Goal: Task Accomplishment & Management: Use online tool/utility

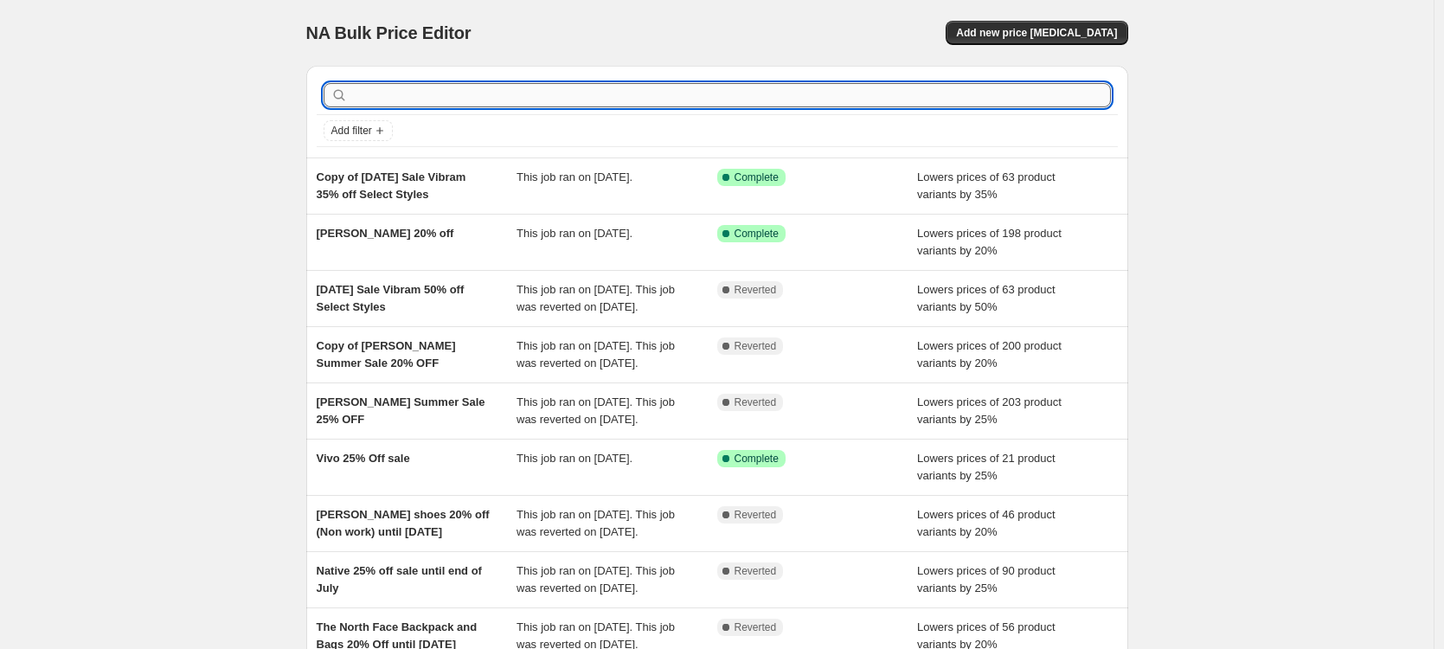
click at [434, 97] on input "text" at bounding box center [731, 95] width 760 height 24
type input "keen"
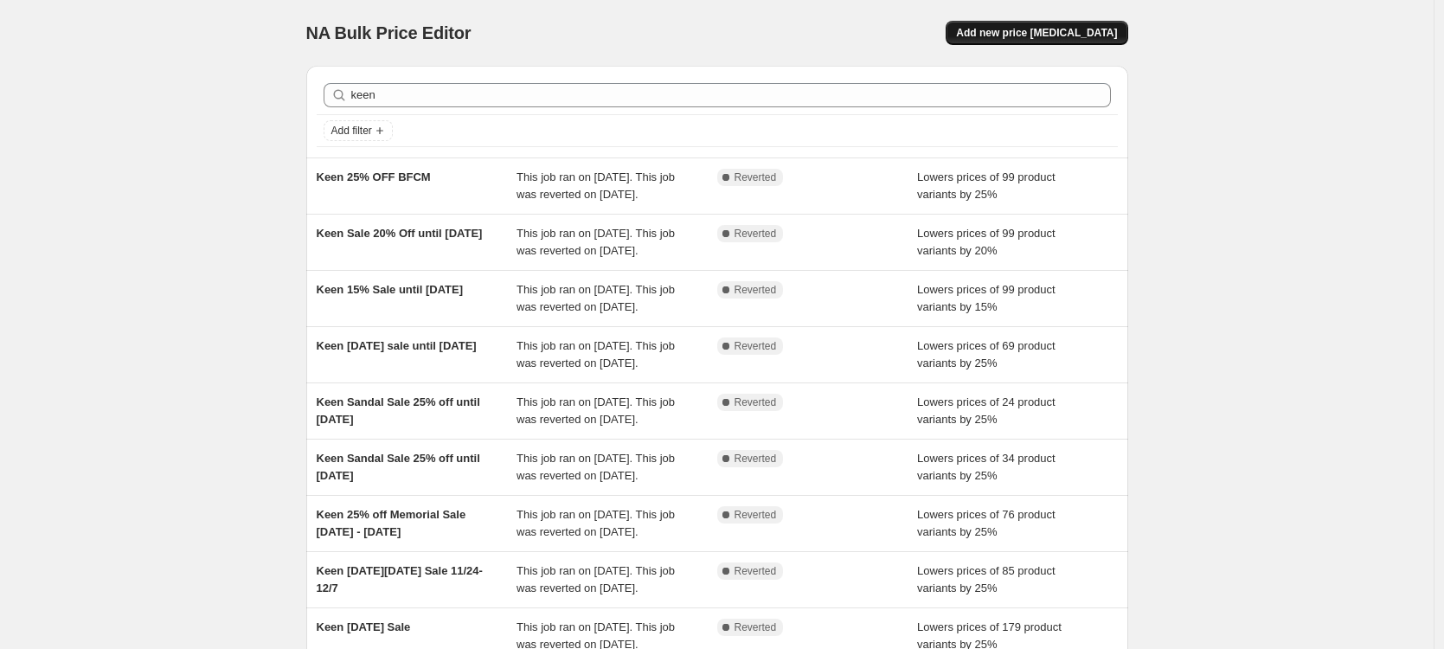
click at [1026, 34] on span "Add new price change job" at bounding box center [1036, 33] width 161 height 14
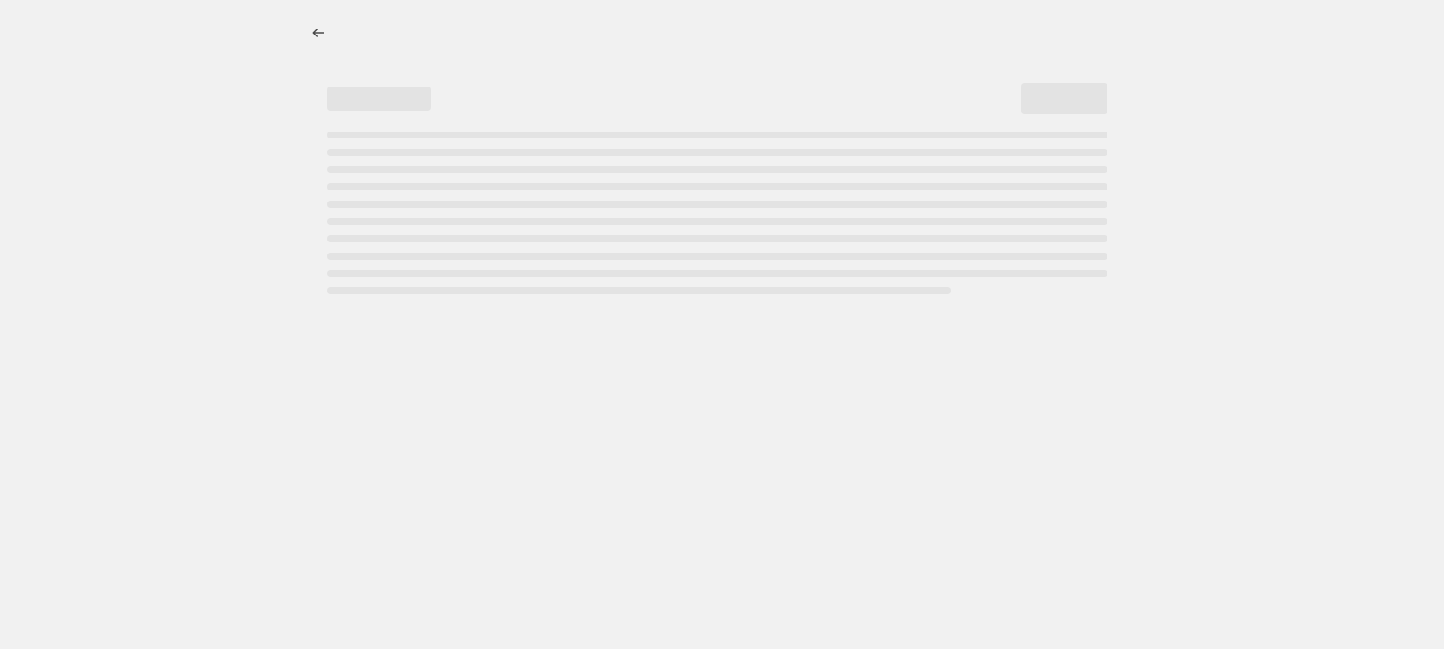
select select "percentage"
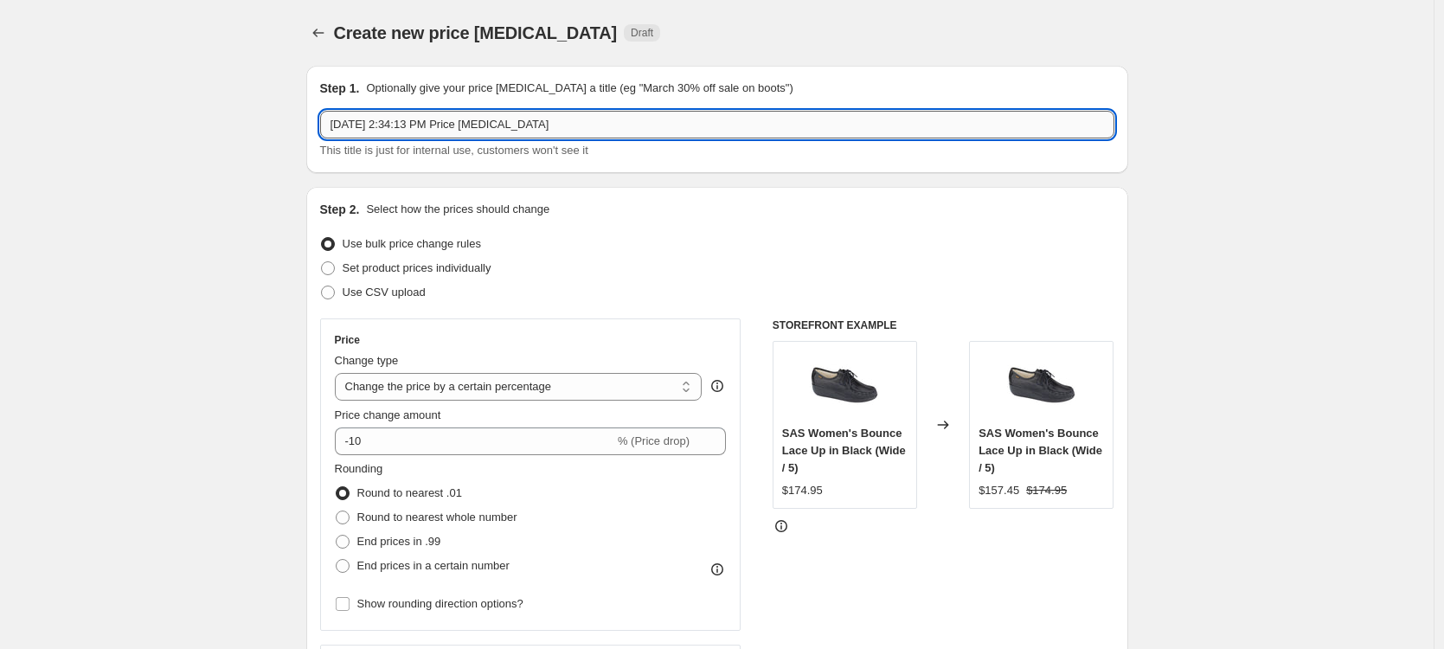
click at [560, 119] on input "Aug 28, 2025, 2:34:13 PM Price change job" at bounding box center [717, 125] width 794 height 28
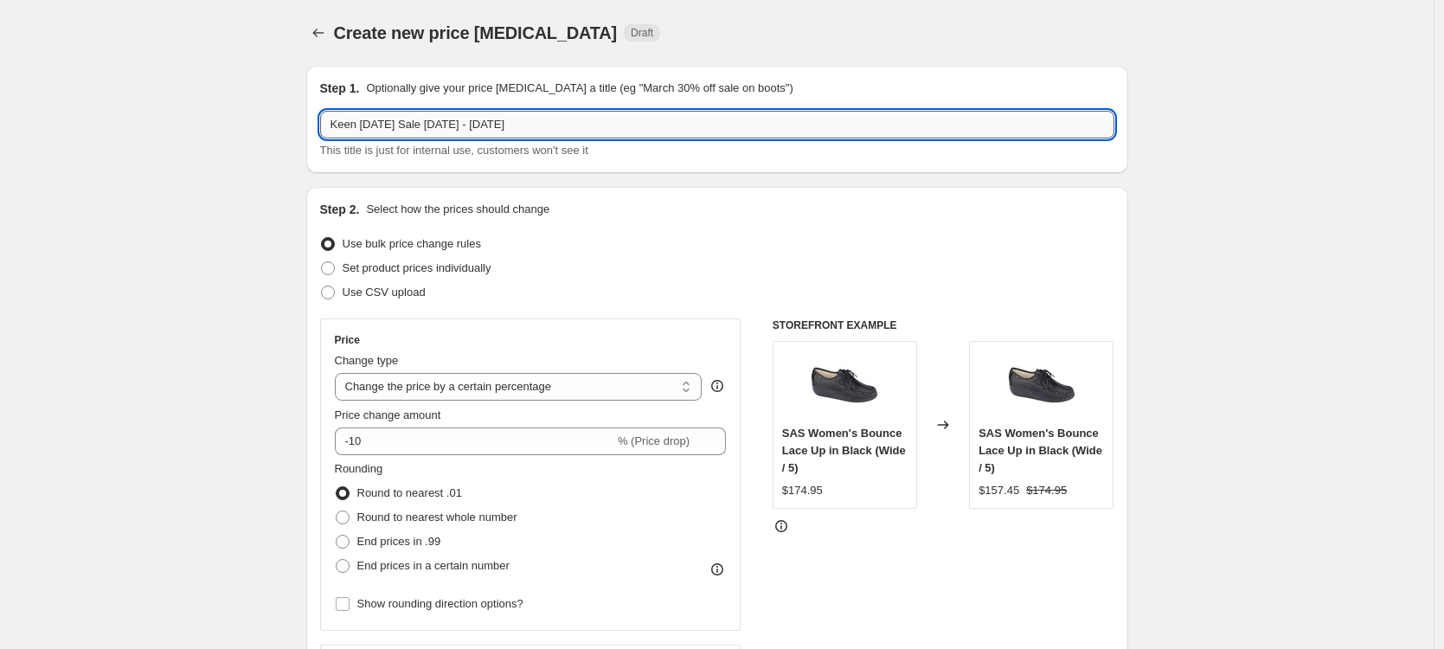
click at [517, 119] on input "Keen Labor Day Sale 8/28/25 - 9/1/2025" at bounding box center [717, 125] width 794 height 28
type input "Keen Labor Day Sale 8/28/25 - 9/2/2025"
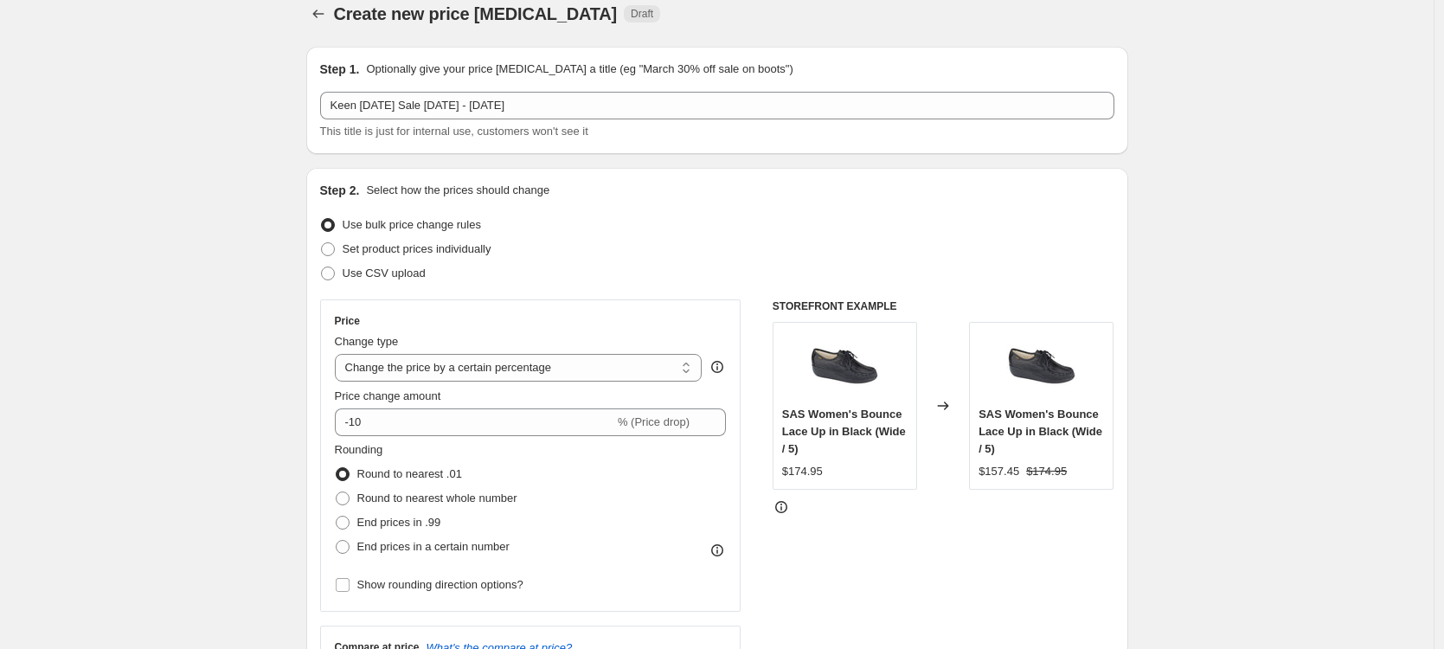
scroll to position [33, 0]
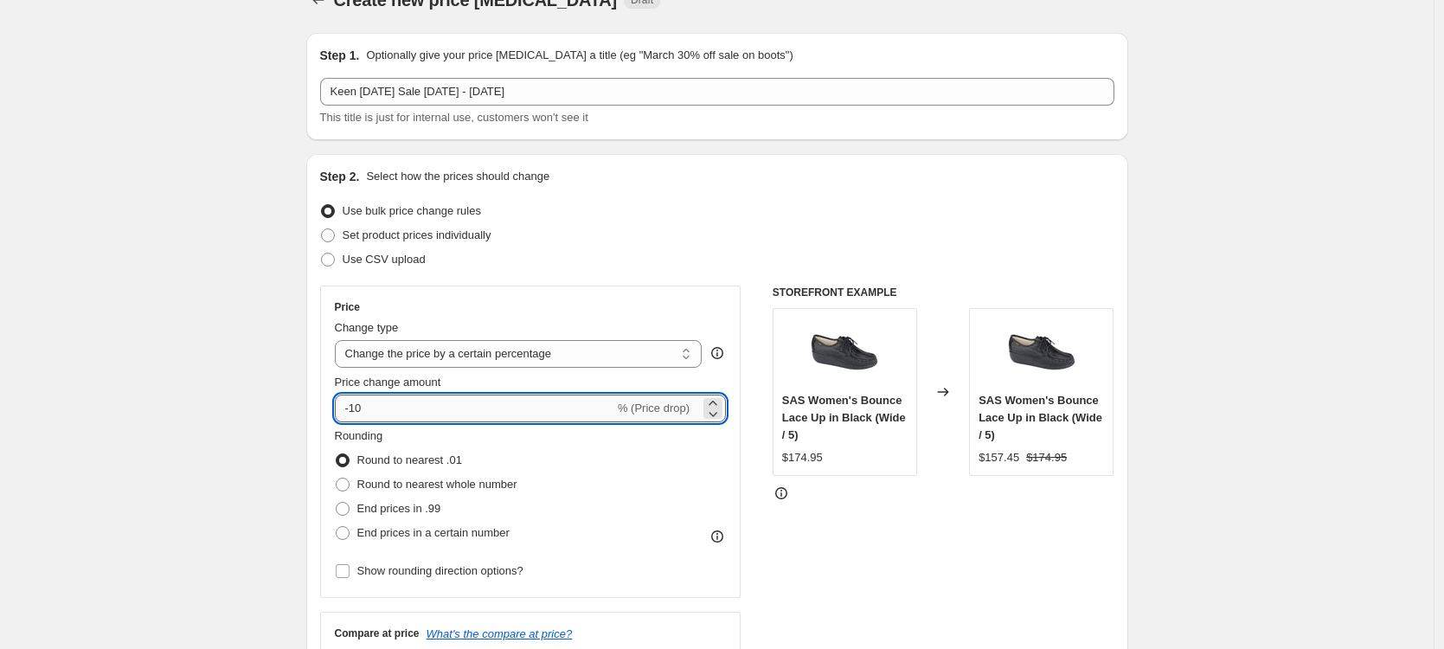
click at [411, 412] on input "-10" at bounding box center [474, 409] width 279 height 28
type input "-1"
type input "-25"
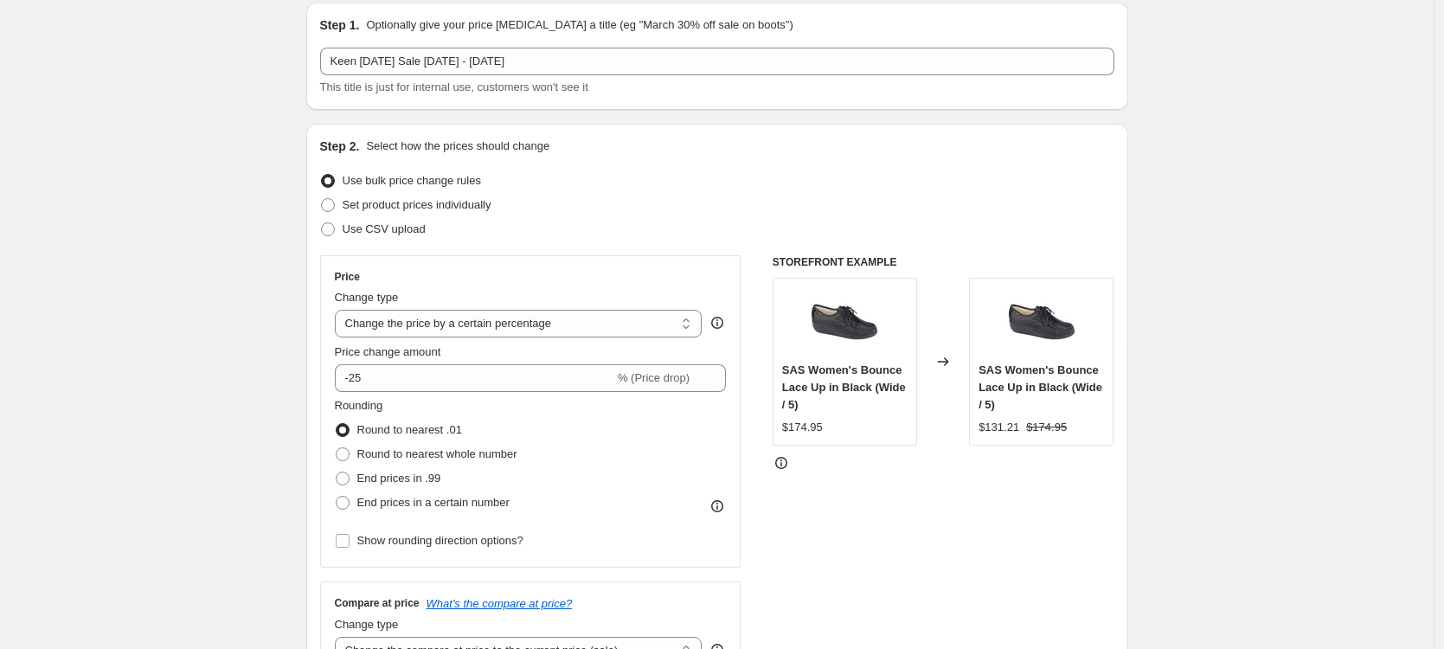
scroll to position [104, 0]
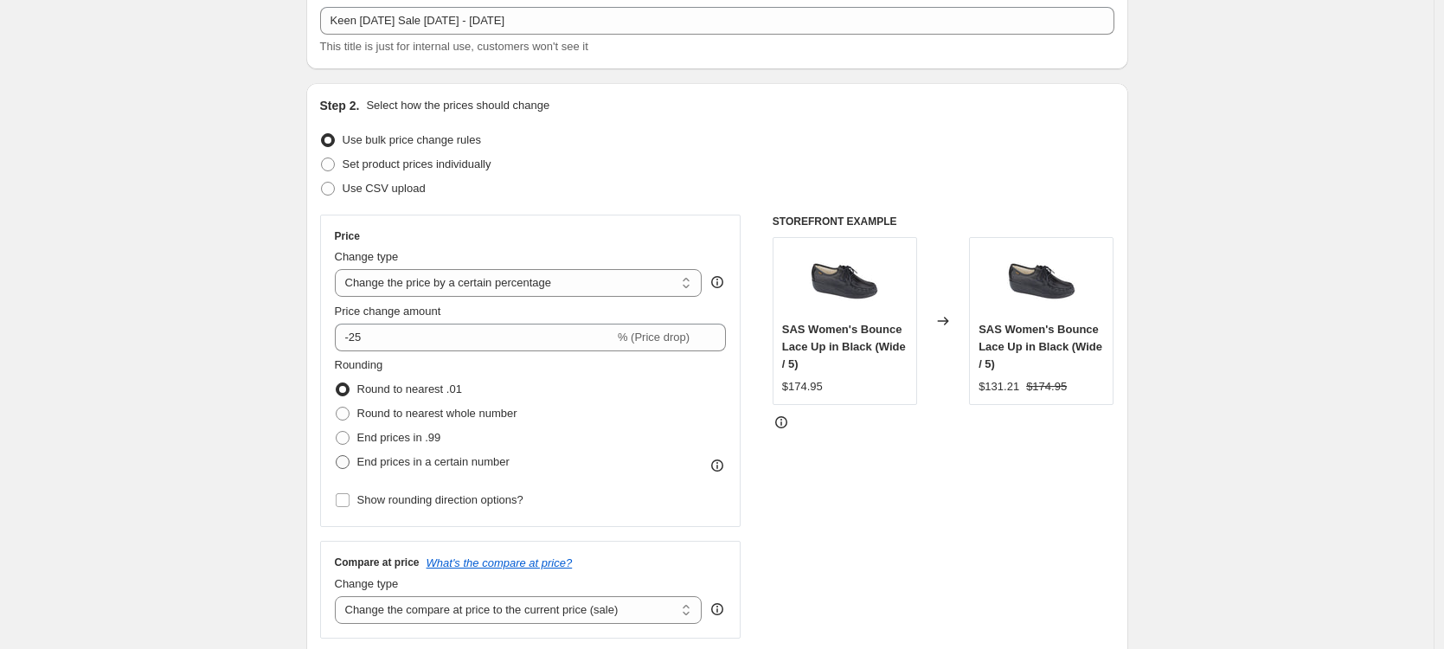
click at [350, 463] on span at bounding box center [343, 462] width 14 height 14
click at [337, 456] on input "End prices in a certain number" at bounding box center [336, 455] width 1 height 1
radio input "true"
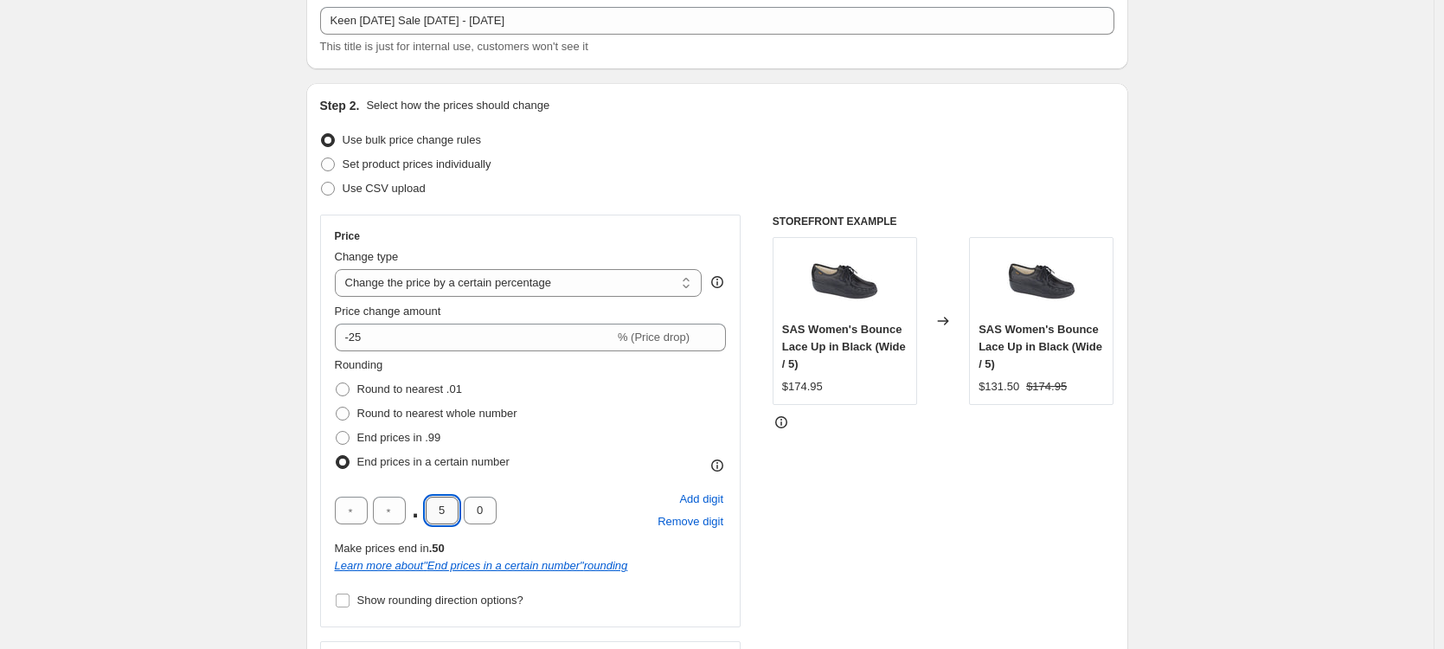
click at [457, 508] on input "5" at bounding box center [442, 511] width 33 height 28
type input "9"
type input "5"
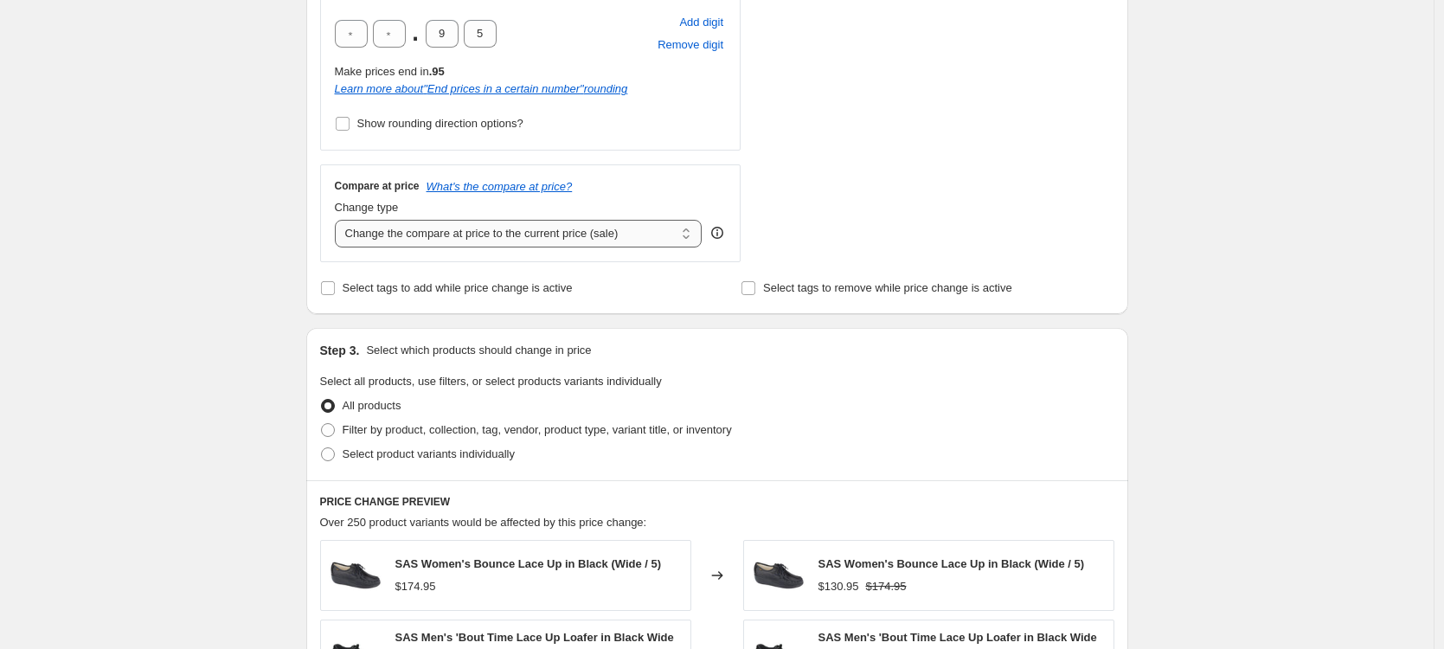
scroll to position [581, 0]
click at [376, 453] on span "Select product variants individually" at bounding box center [429, 452] width 172 height 13
click at [322, 447] on input "Select product variants individually" at bounding box center [321, 446] width 1 height 1
radio input "true"
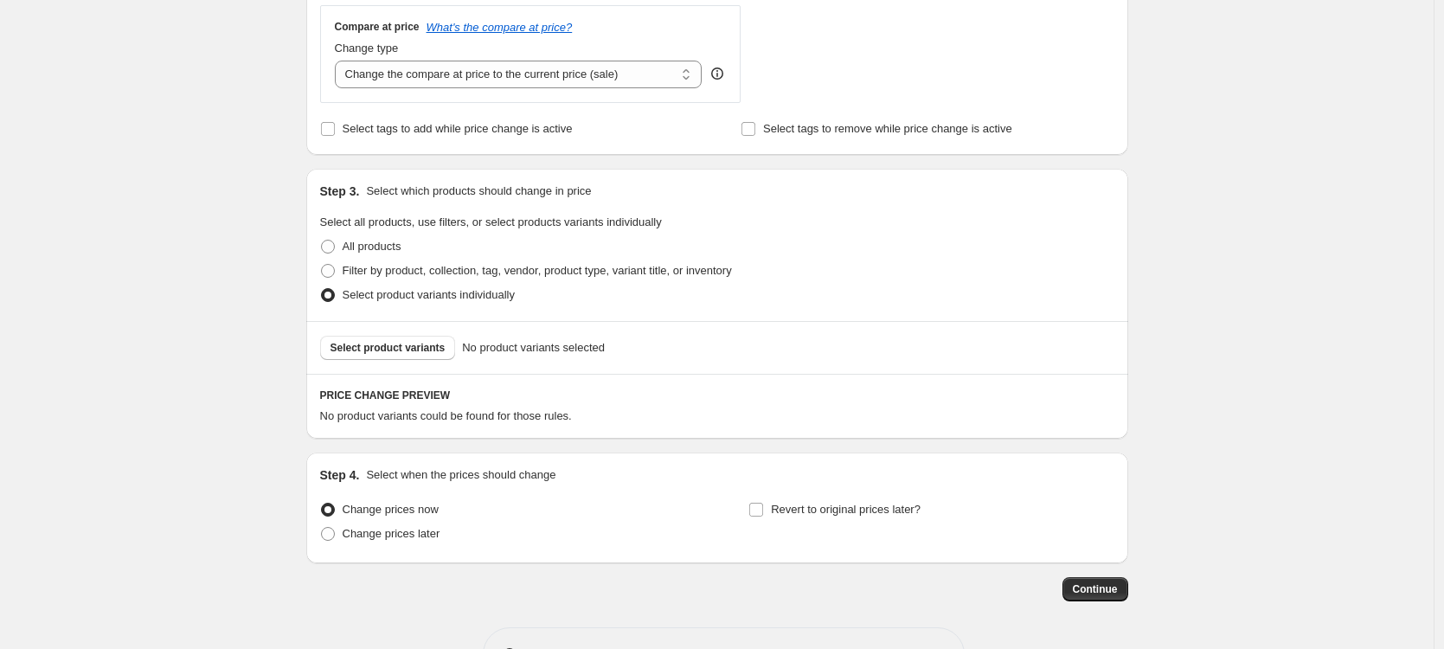
scroll to position [772, 0]
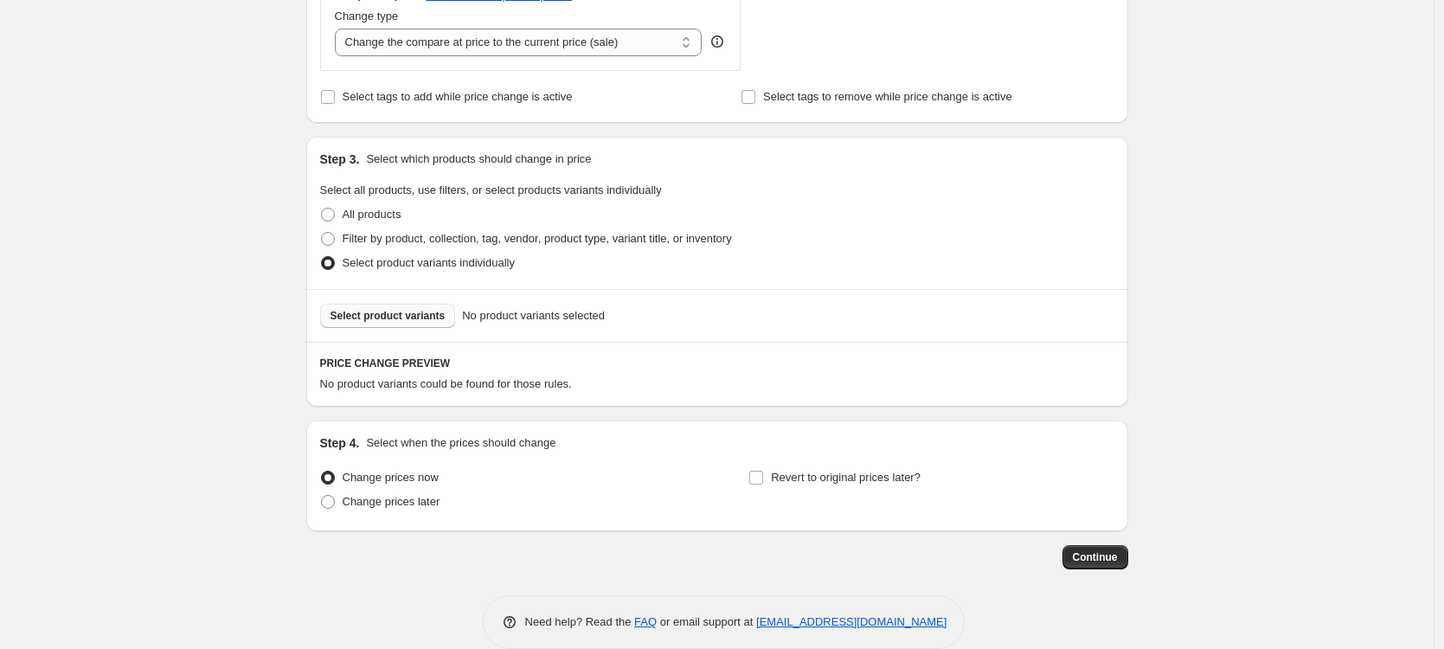
click at [378, 317] on span "Select product variants" at bounding box center [388, 316] width 115 height 14
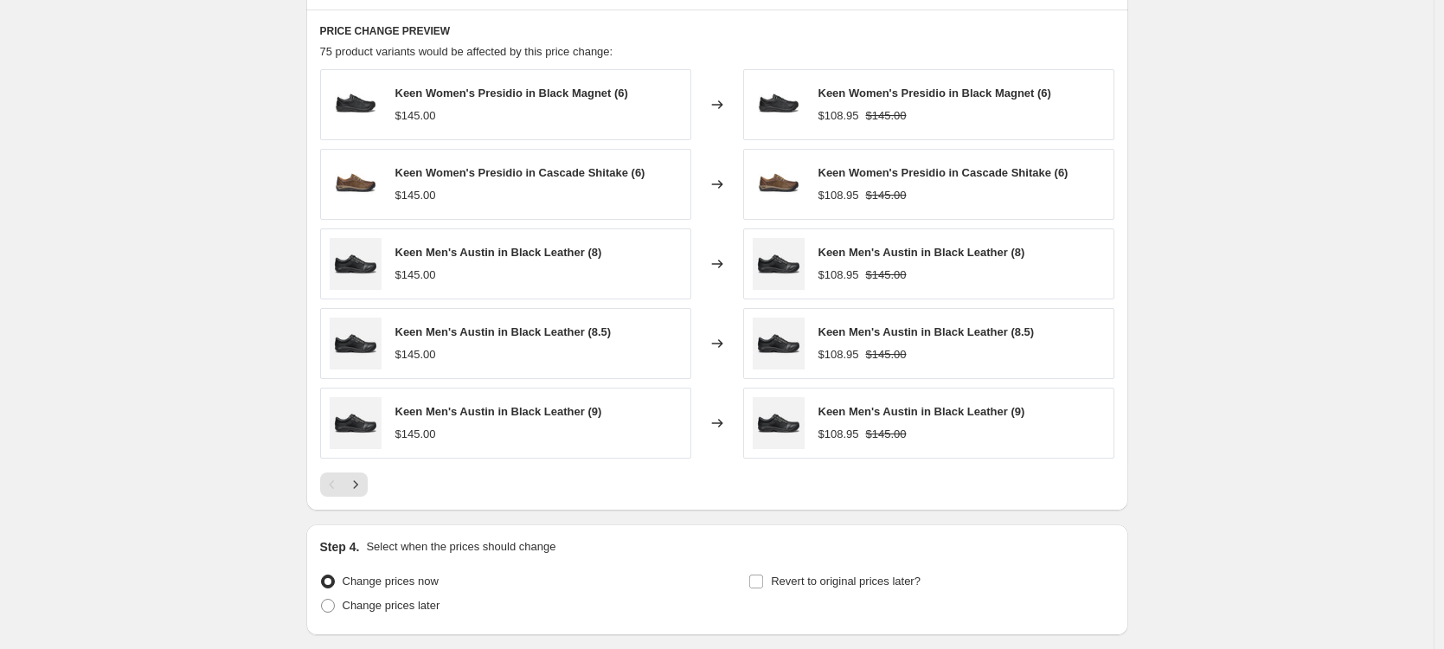
scroll to position [1117, 0]
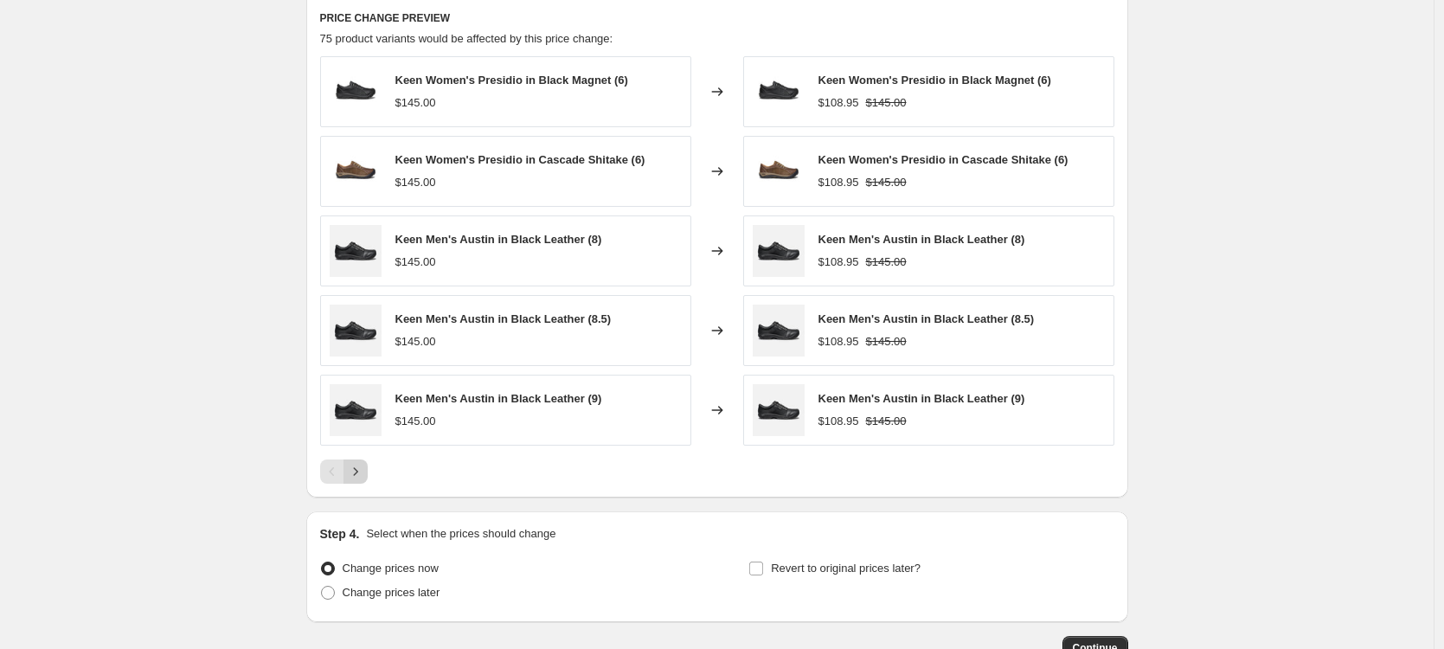
click at [362, 470] on icon "Next" at bounding box center [355, 471] width 17 height 17
click at [362, 473] on icon "Next" at bounding box center [355, 471] width 17 height 17
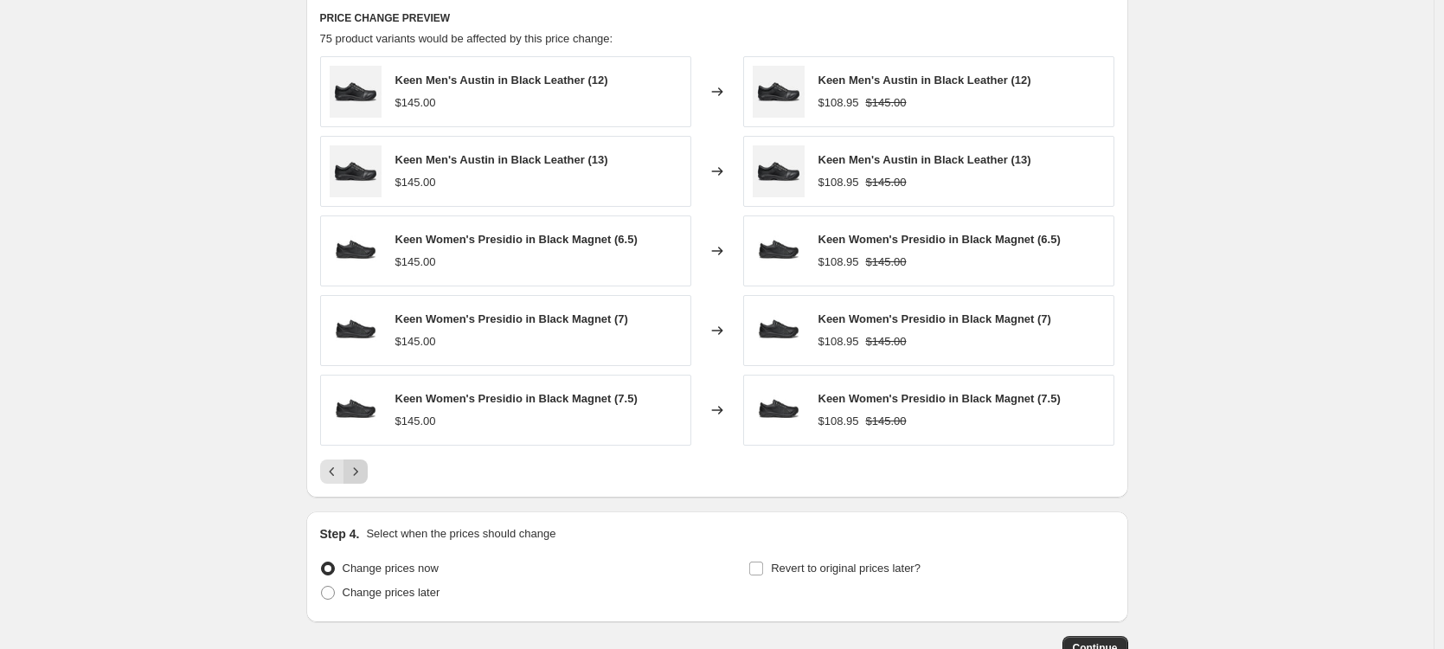
click at [364, 461] on button "Next" at bounding box center [356, 471] width 24 height 24
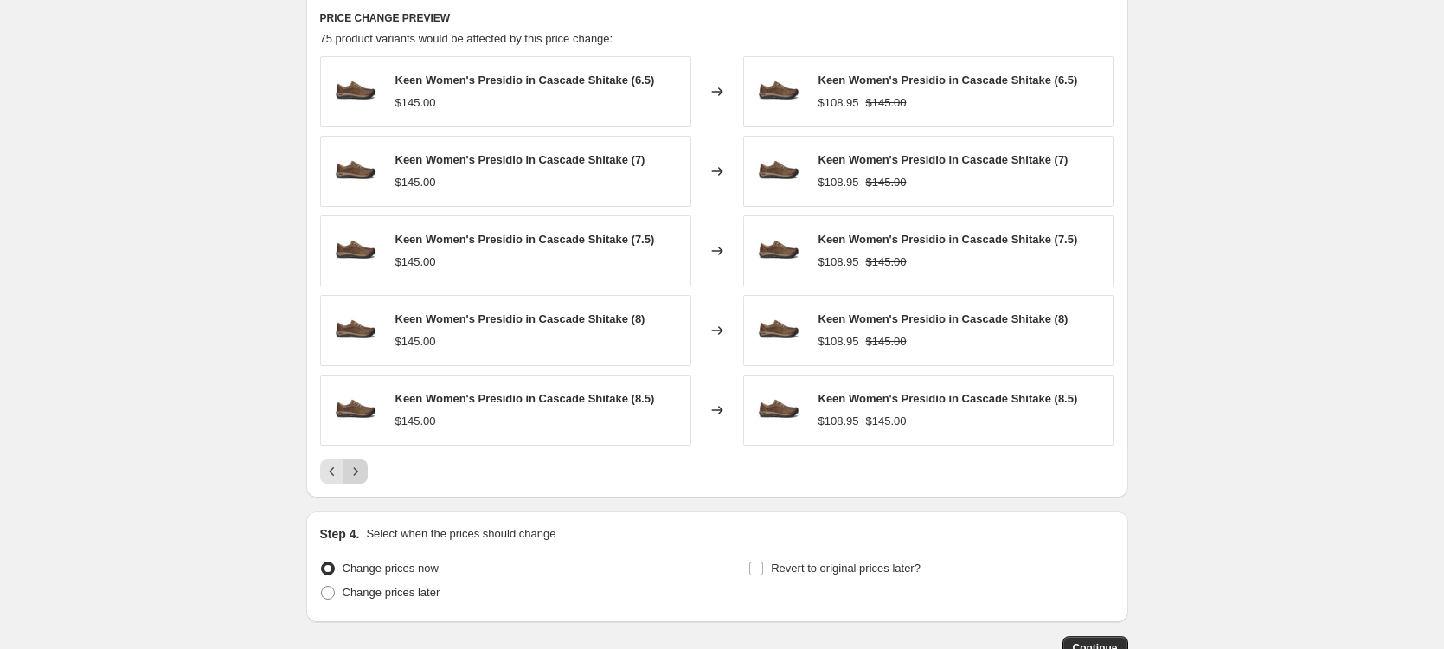
click at [364, 461] on button "Next" at bounding box center [356, 471] width 24 height 24
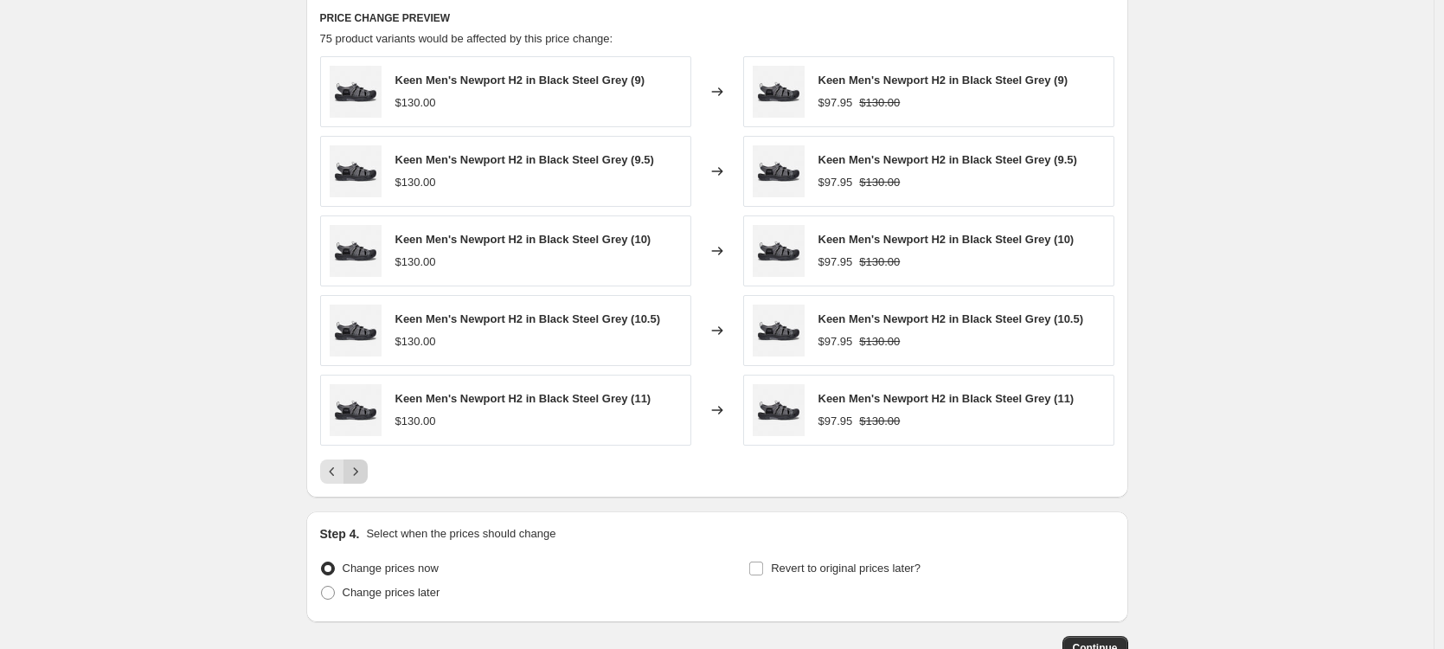
click at [364, 461] on button "Next" at bounding box center [356, 471] width 24 height 24
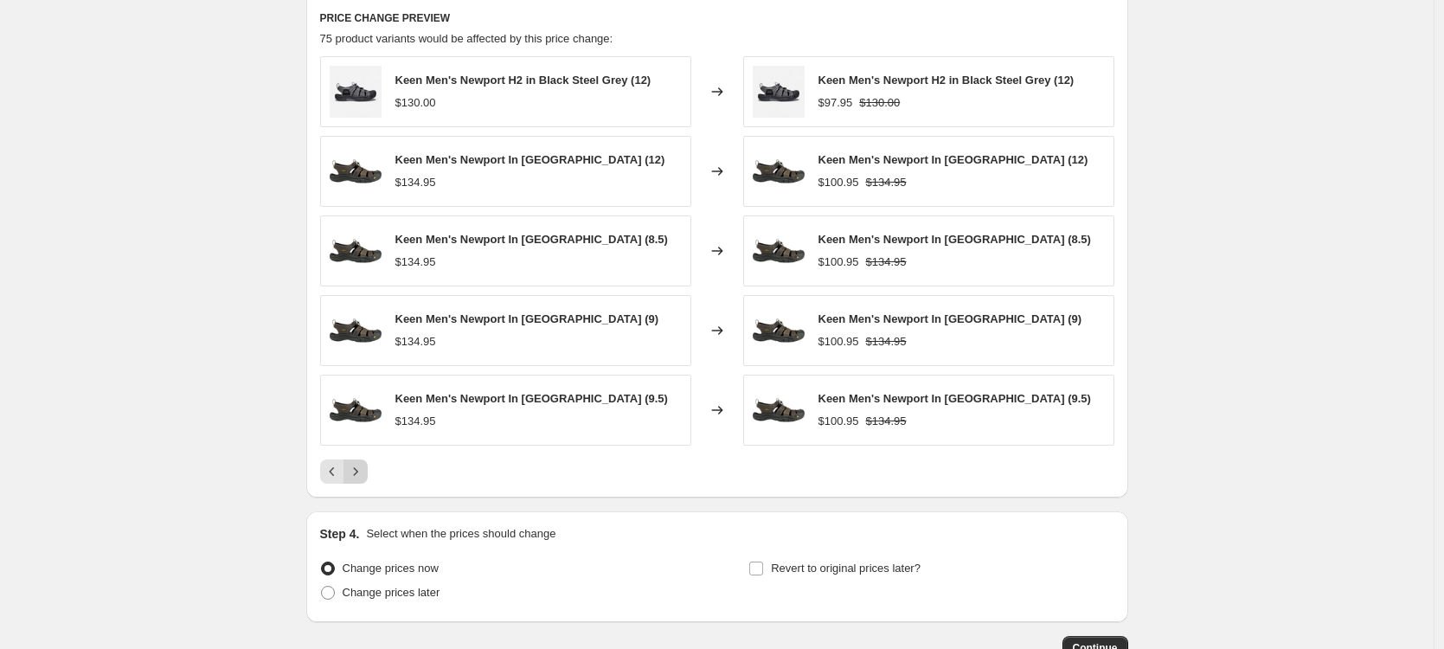
click at [364, 461] on button "Next" at bounding box center [356, 471] width 24 height 24
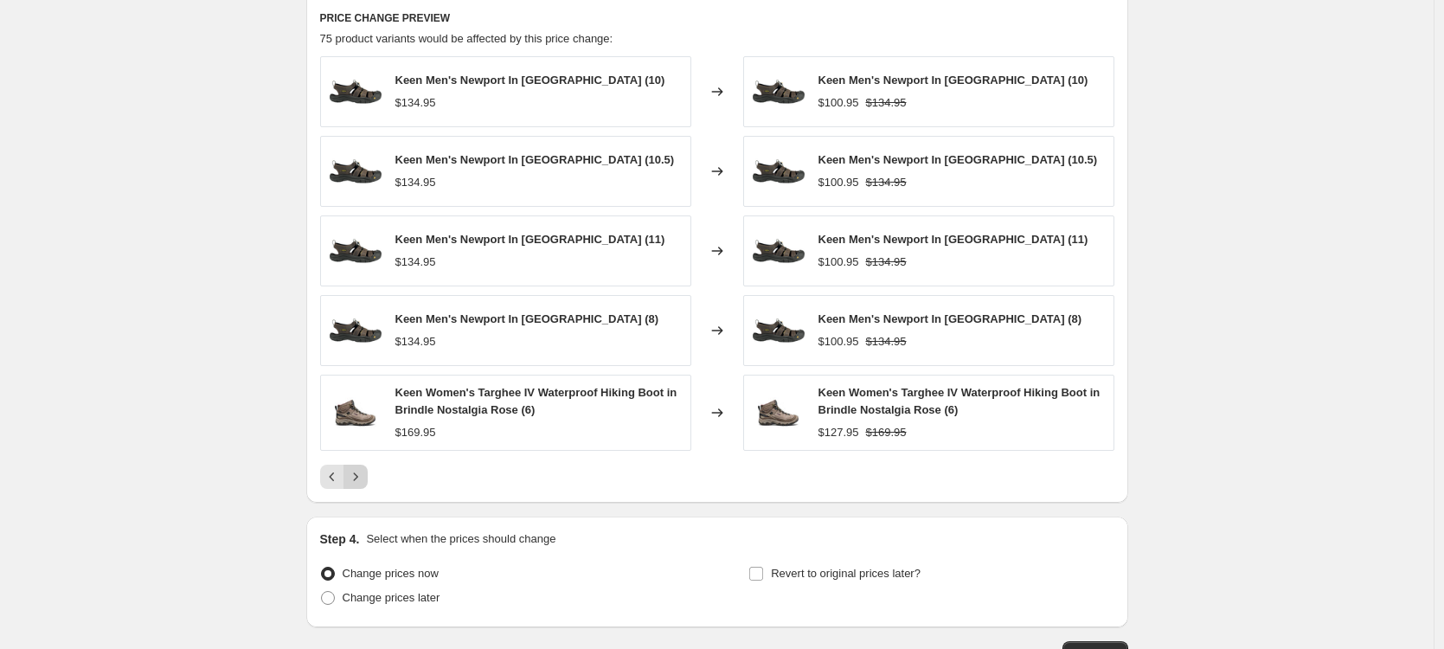
click at [364, 461] on div "Keen Men's Newport In Bison (10) $134.95 Changed to Keen Men's Newport In Bison…" at bounding box center [717, 272] width 794 height 433
click at [355, 465] on button "Next" at bounding box center [356, 477] width 24 height 24
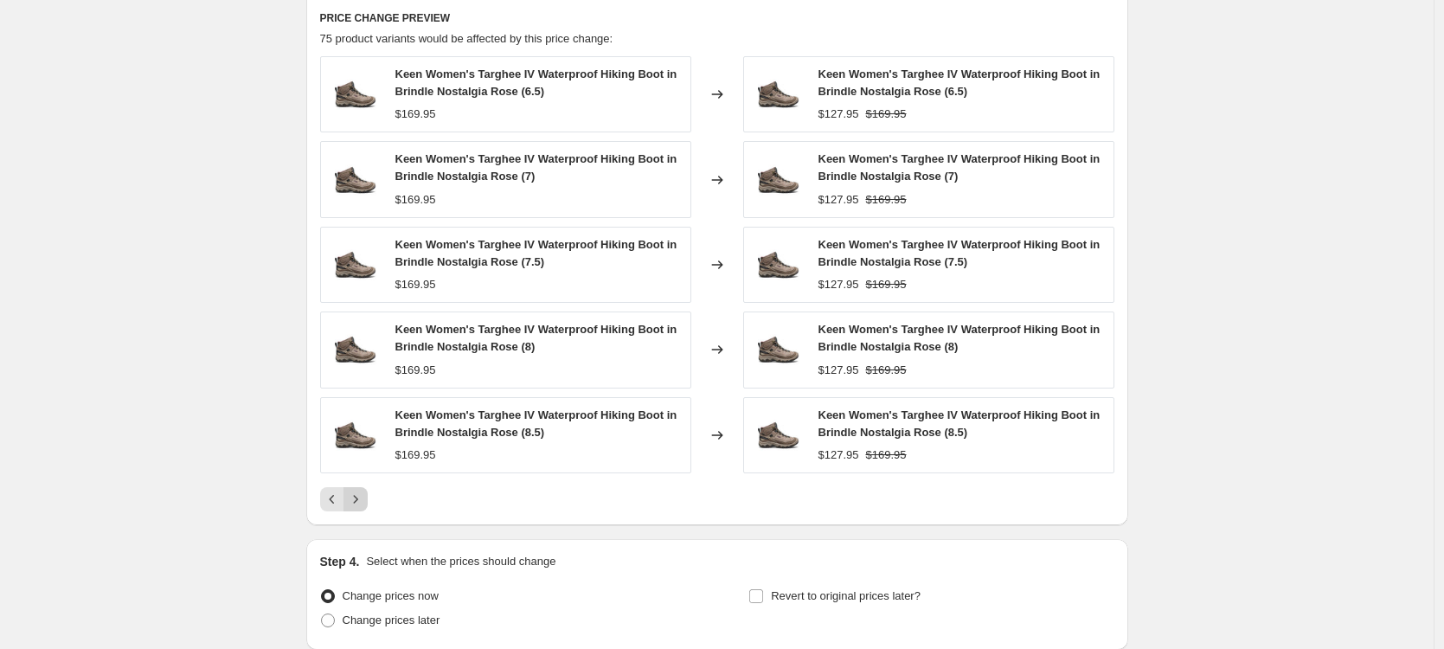
click at [364, 493] on icon "Next" at bounding box center [355, 499] width 17 height 17
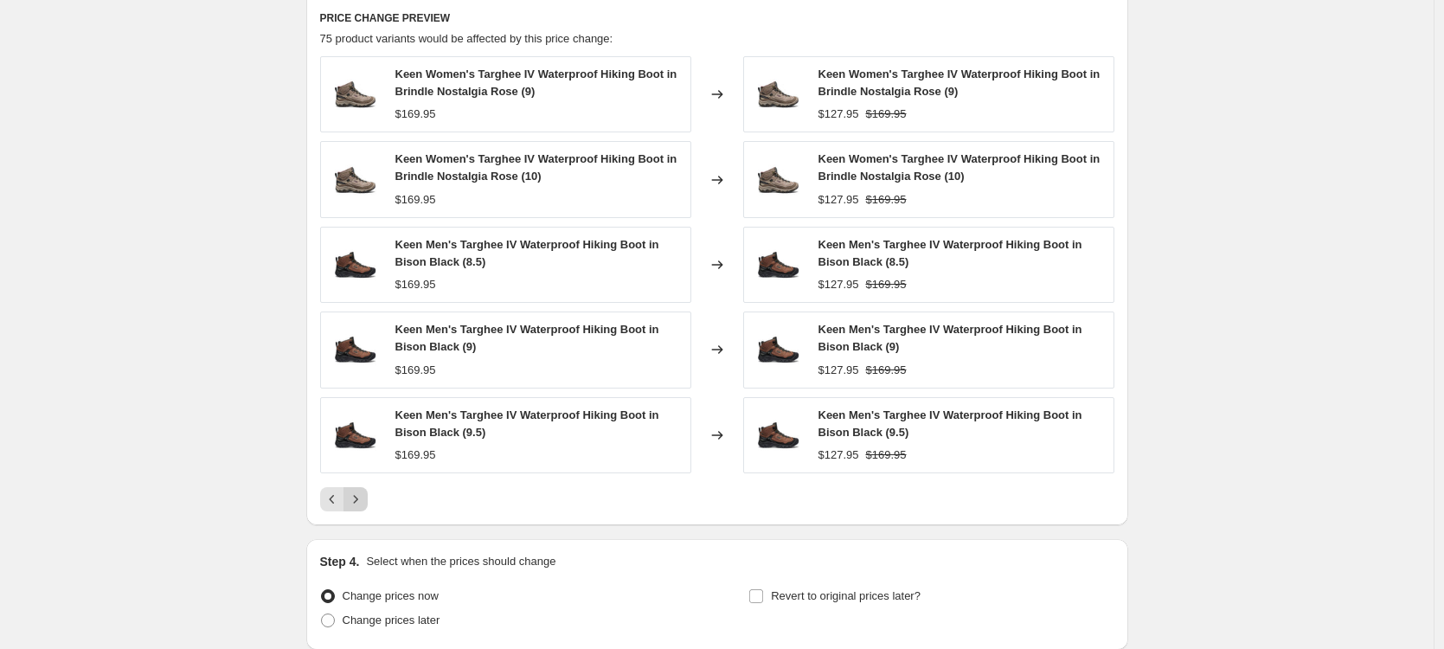
click at [364, 505] on icon "Next" at bounding box center [355, 499] width 17 height 17
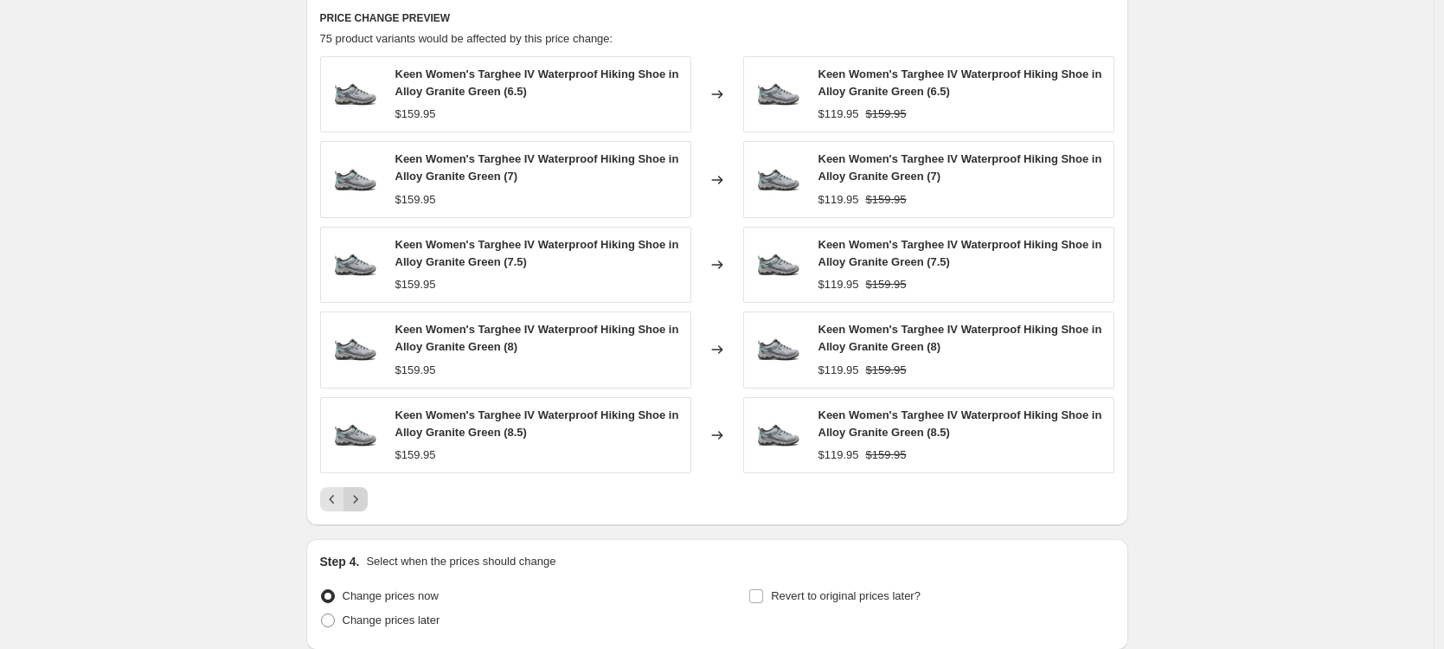
click at [364, 505] on icon "Next" at bounding box center [355, 499] width 17 height 17
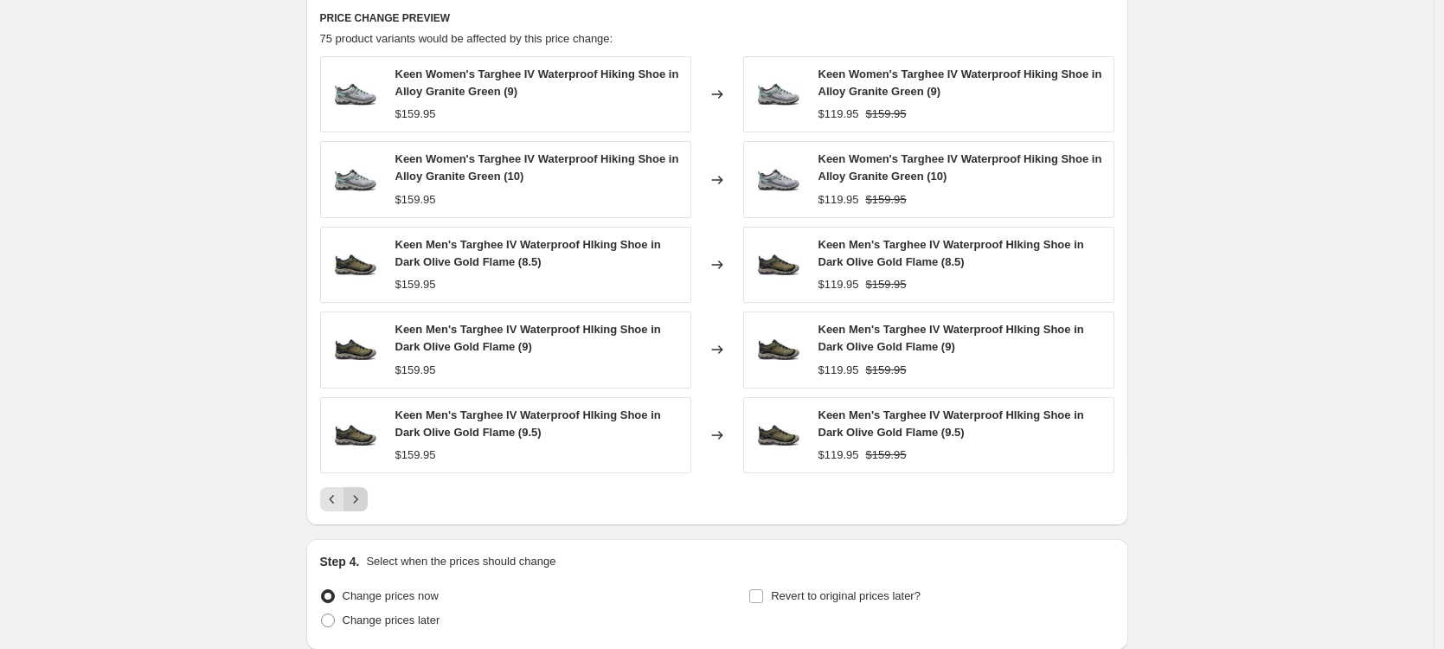
click at [364, 505] on icon "Next" at bounding box center [355, 499] width 17 height 17
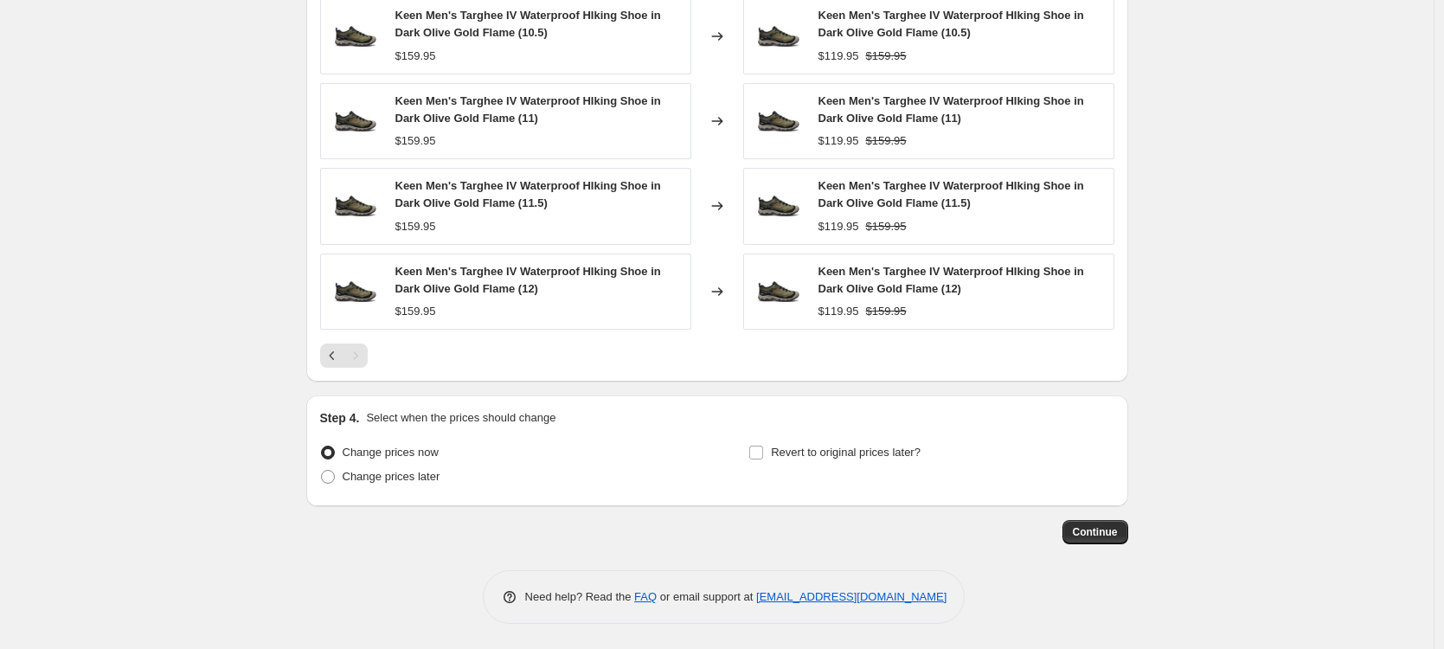
scroll to position [1262, 0]
click at [756, 447] on input "Revert to original prices later?" at bounding box center [756, 452] width 14 height 14
checkbox input "true"
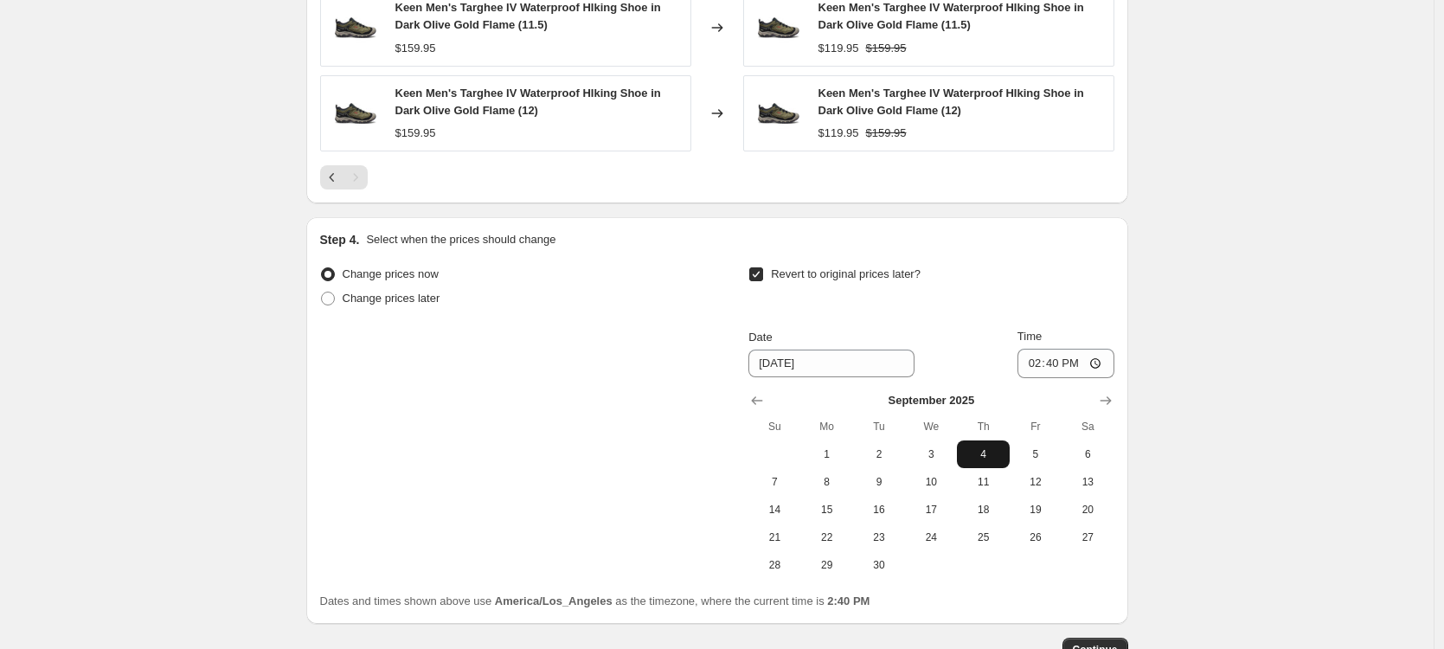
scroll to position [1454, 0]
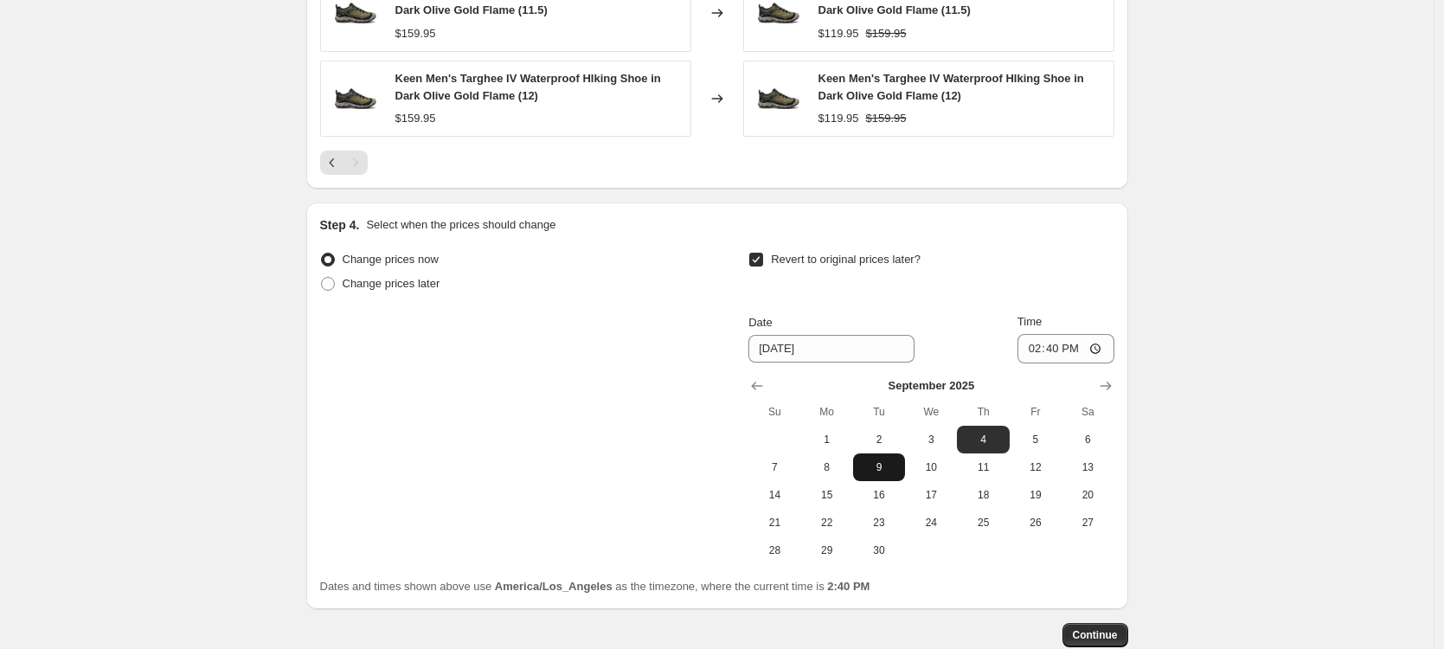
click at [878, 471] on span "9" at bounding box center [879, 467] width 38 height 14
type input "9/9/2025"
click at [1073, 357] on input "14:40" at bounding box center [1066, 348] width 97 height 29
click at [1096, 352] on input "14:40" at bounding box center [1066, 348] width 97 height 29
type input "23:59"
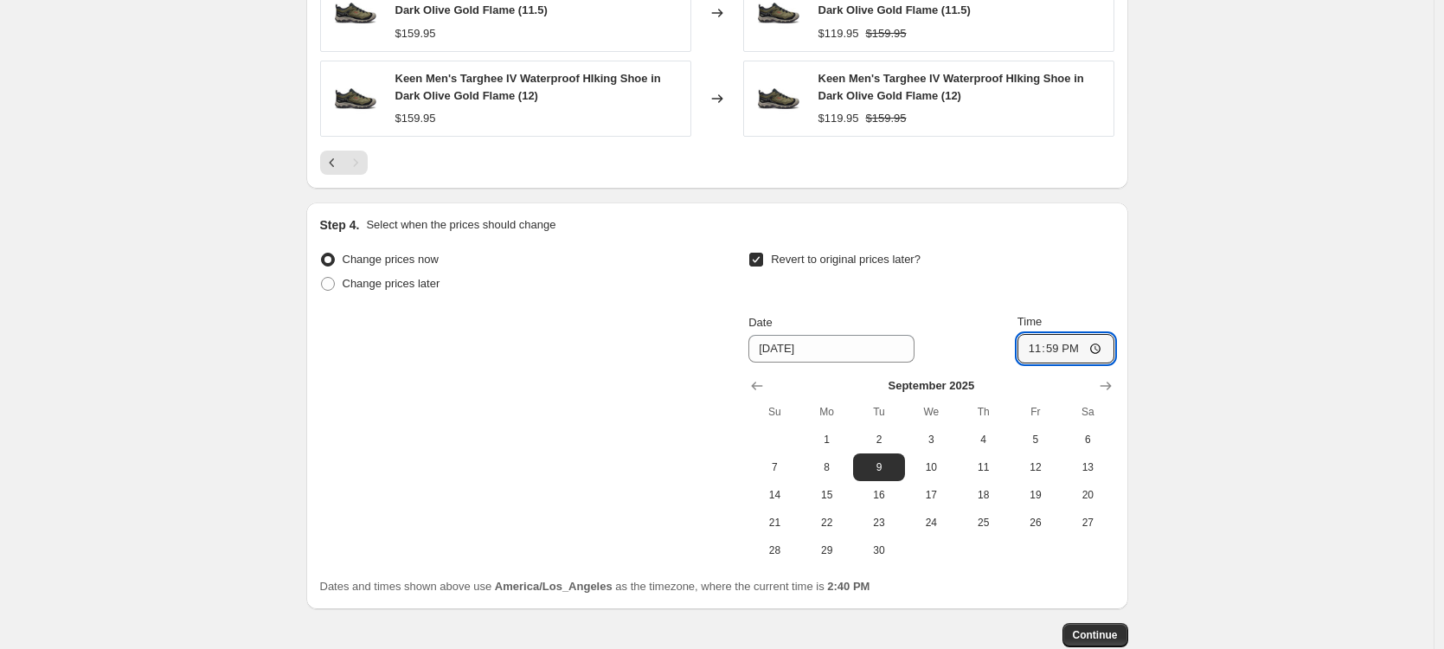
click at [883, 442] on span "2" at bounding box center [879, 440] width 38 height 14
type input "9/2/2025"
click at [768, 395] on button "Show previous month, August 2025" at bounding box center [757, 386] width 24 height 24
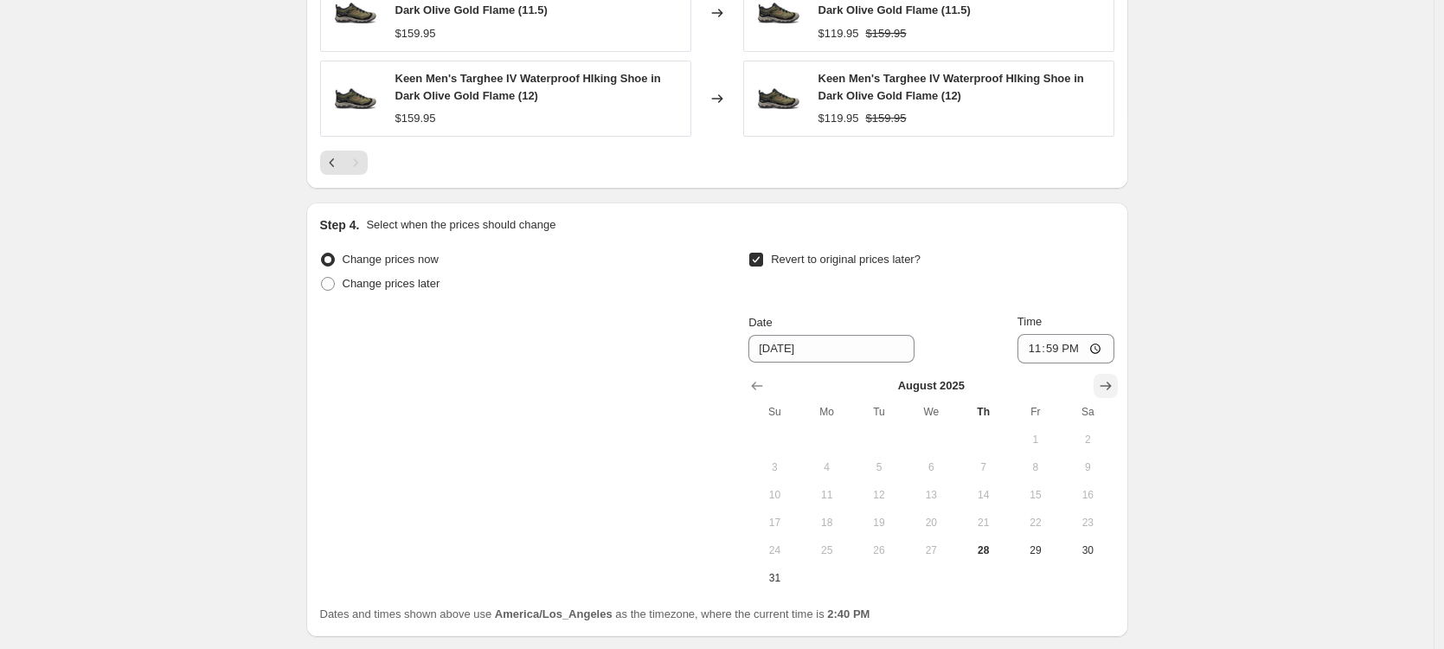
click at [1105, 388] on icon "Show next month, September 2025" at bounding box center [1105, 385] width 17 height 17
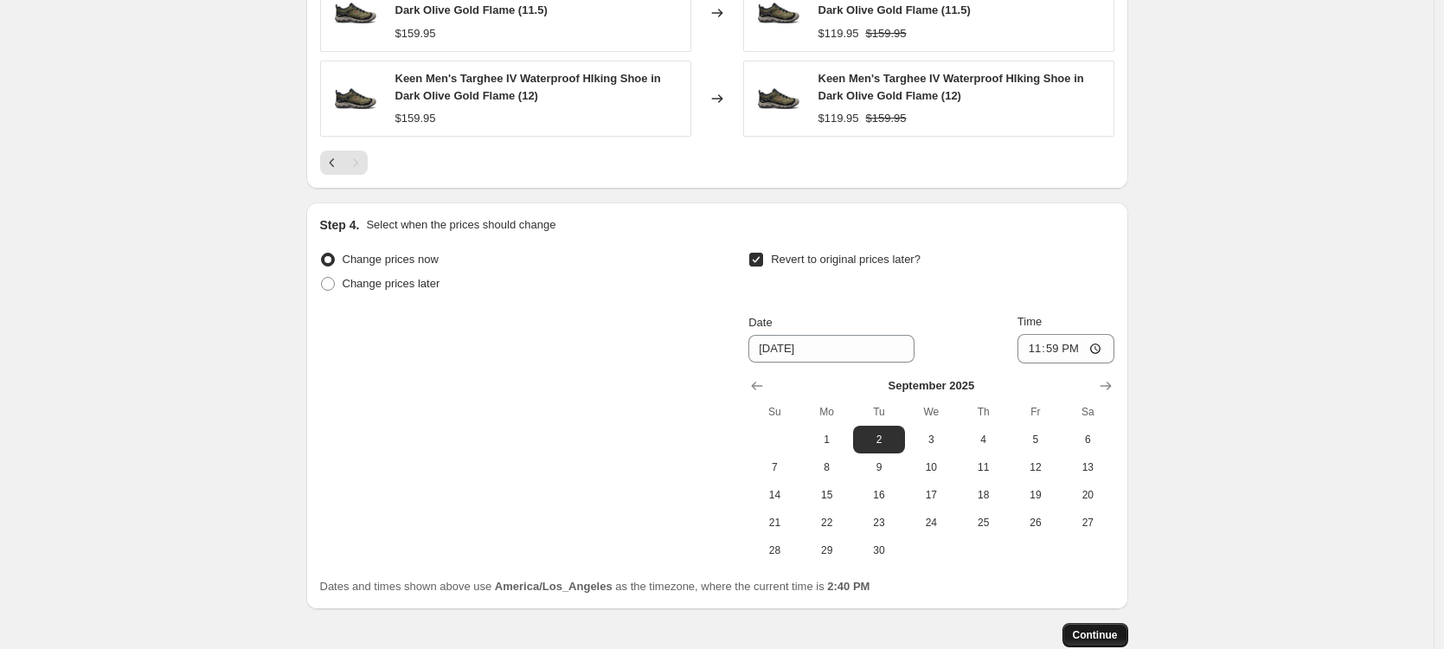
click at [1108, 633] on span "Continue" at bounding box center [1095, 635] width 45 height 14
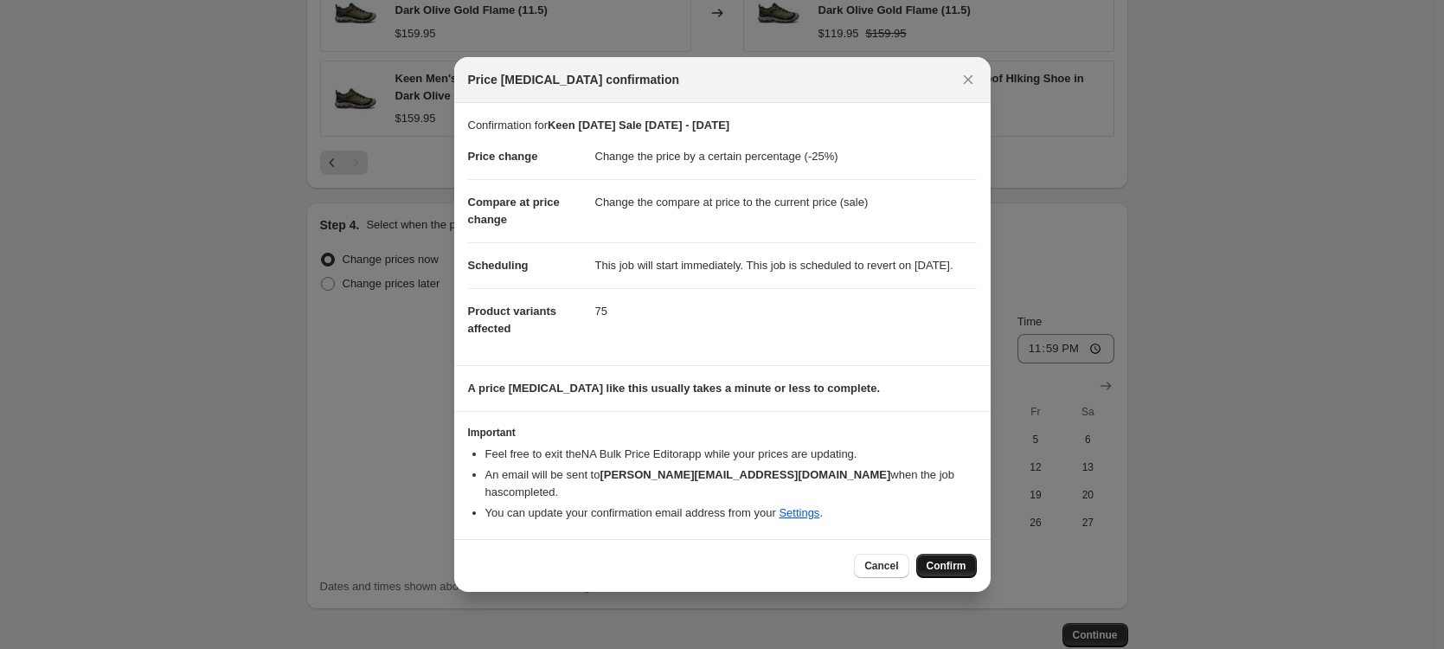
click at [942, 562] on span "Confirm" at bounding box center [947, 566] width 40 height 14
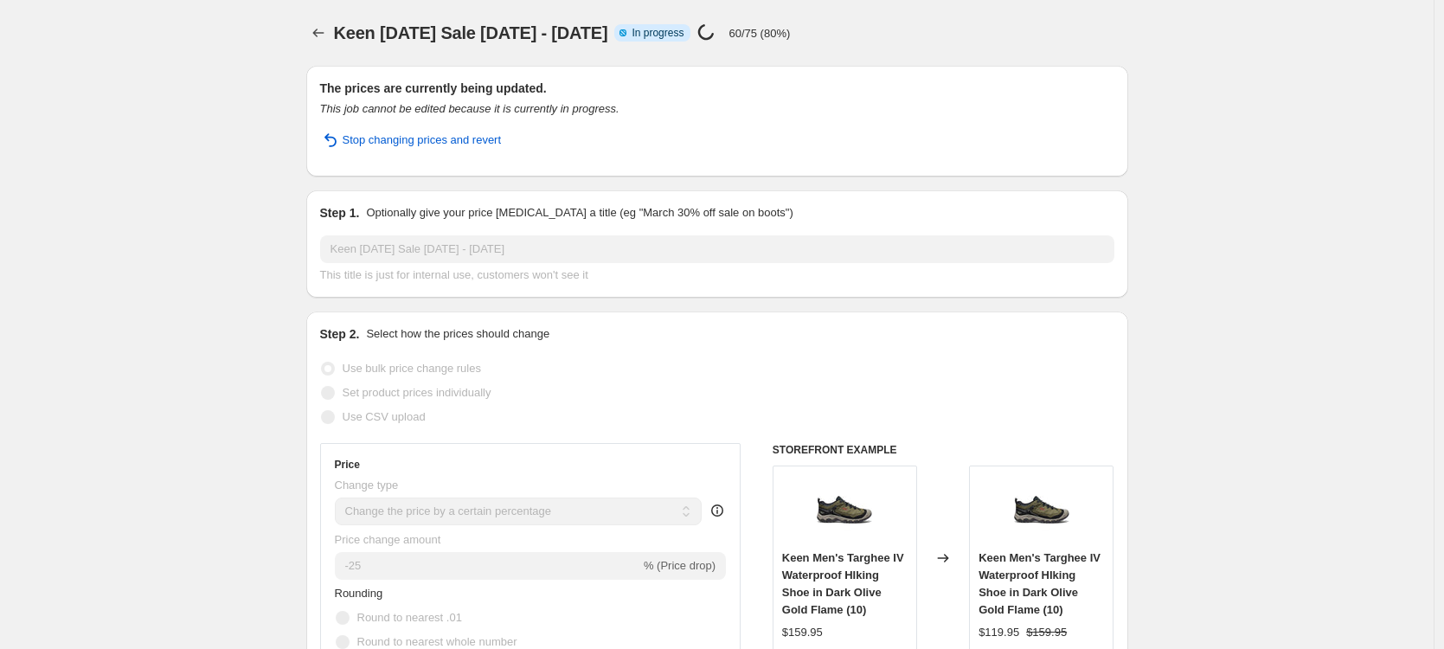
select select "percentage"
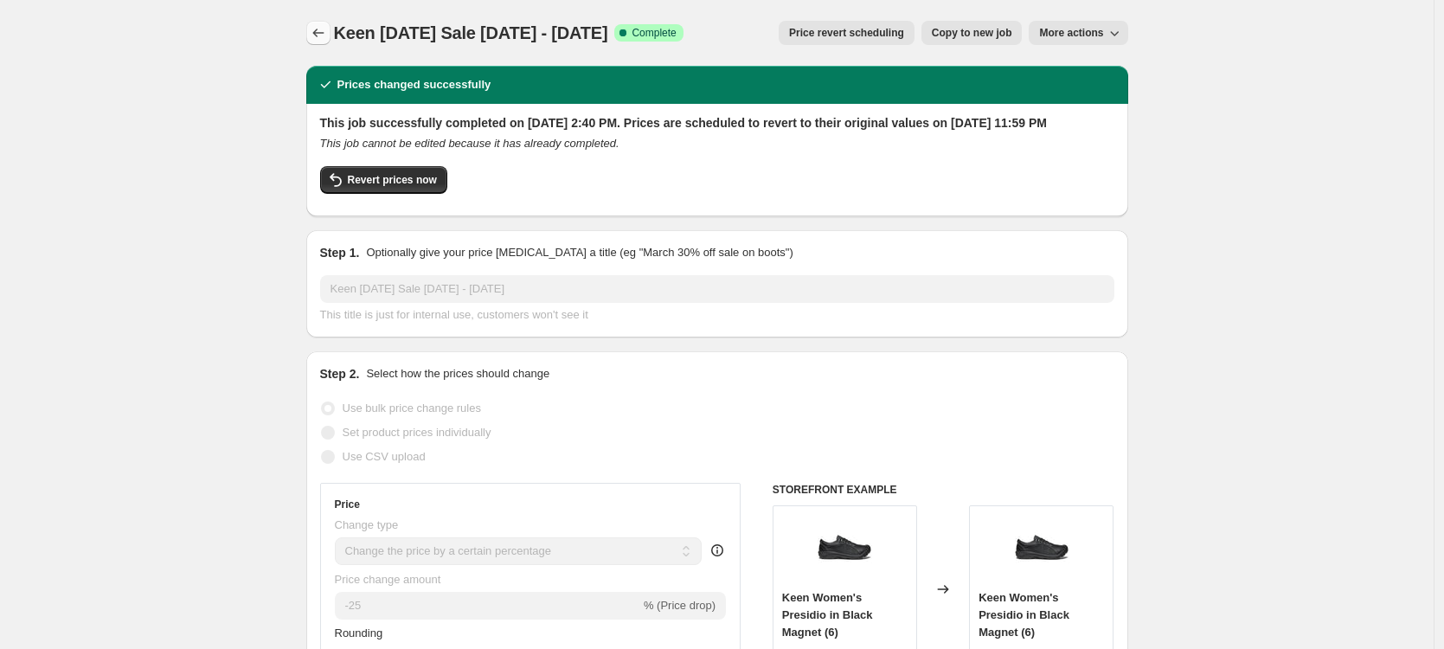
click at [331, 28] on button "Price change jobs" at bounding box center [318, 33] width 24 height 24
